Goal: Information Seeking & Learning: Learn about a topic

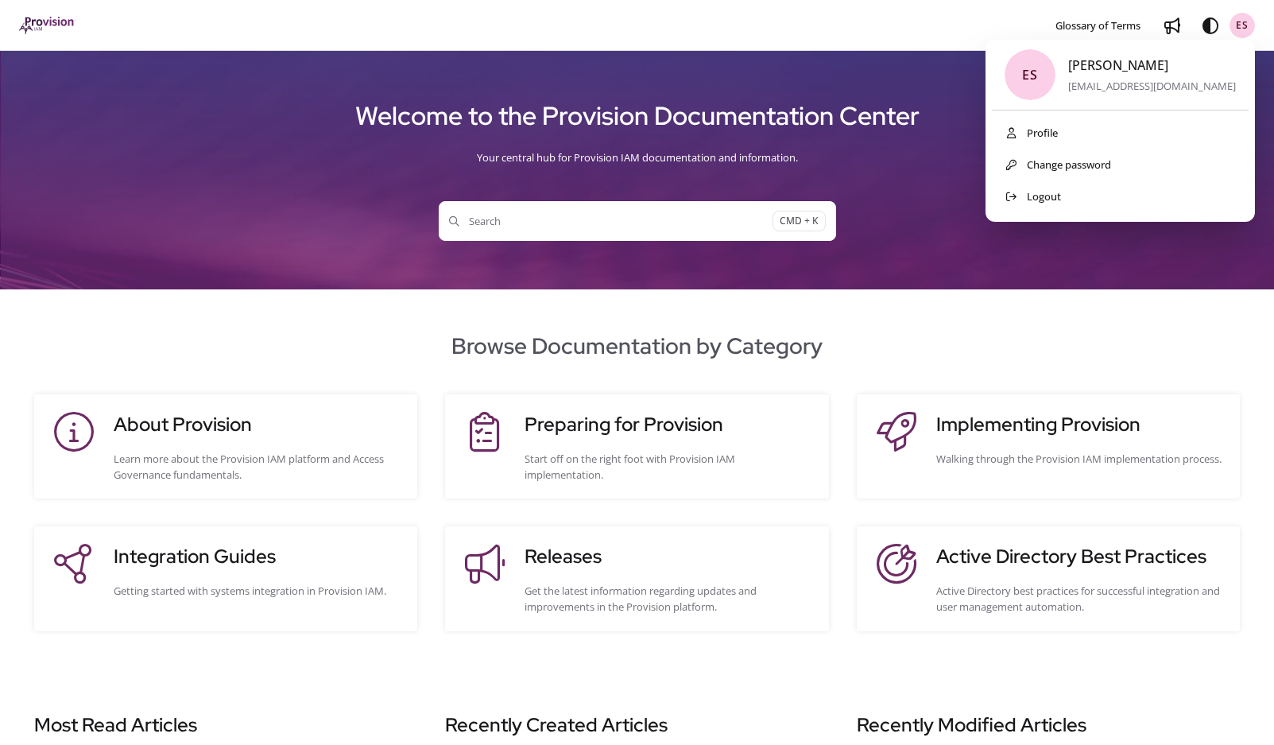
click at [1027, 121] on div "ES [PERSON_NAME] [EMAIL_ADDRESS][DOMAIN_NAME] Profile Change password Logout" at bounding box center [1119, 131] width 269 height 182
click at [1073, 20] on span "Glossary of Terms" at bounding box center [1097, 25] width 85 height 14
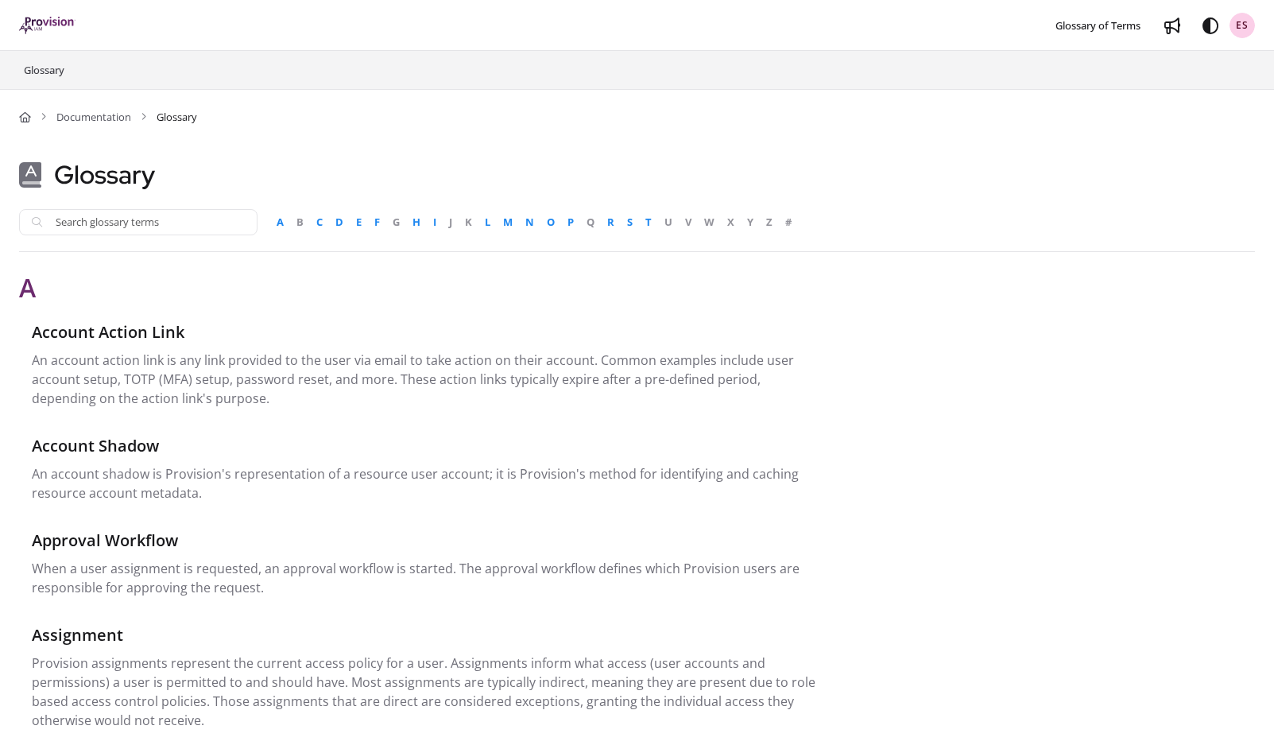
drag, startPoint x: 965, startPoint y: 387, endPoint x: 850, endPoint y: 274, distance: 161.3
click at [632, 225] on span "S" at bounding box center [630, 222] width 6 height 16
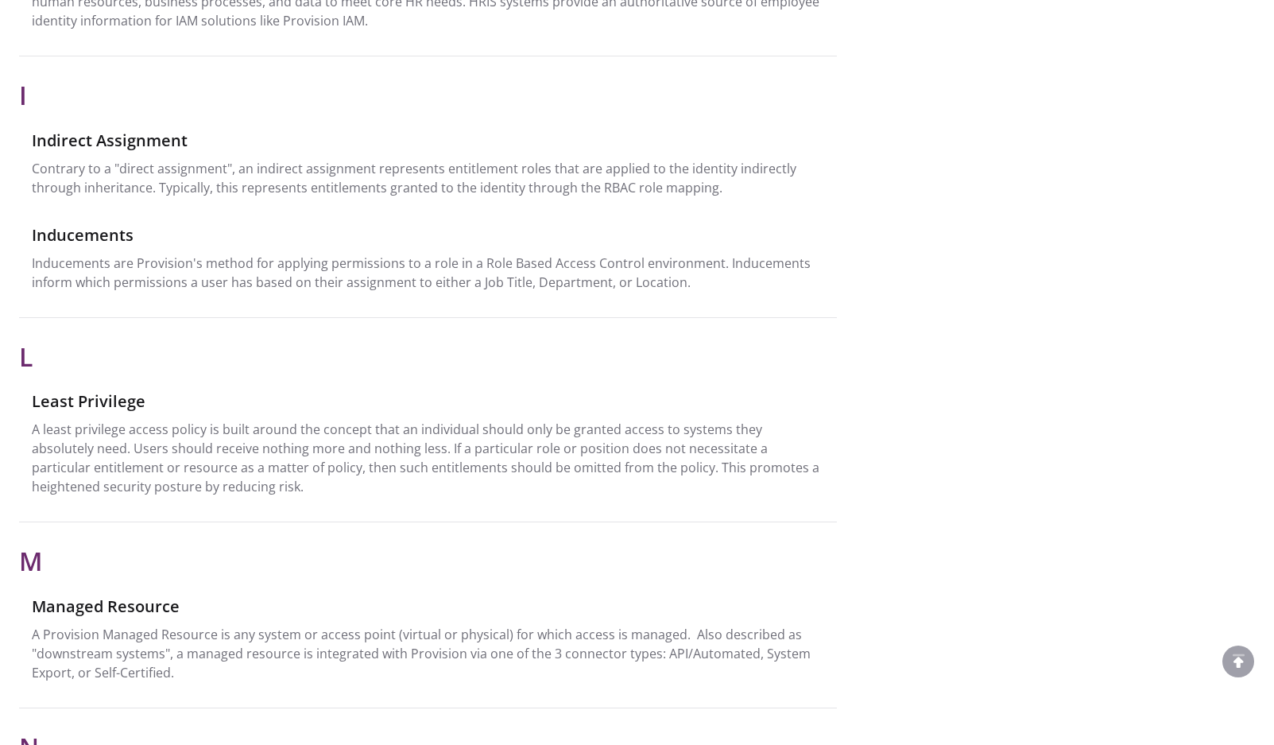
scroll to position [3563, 0]
